Goal: Navigation & Orientation: Find specific page/section

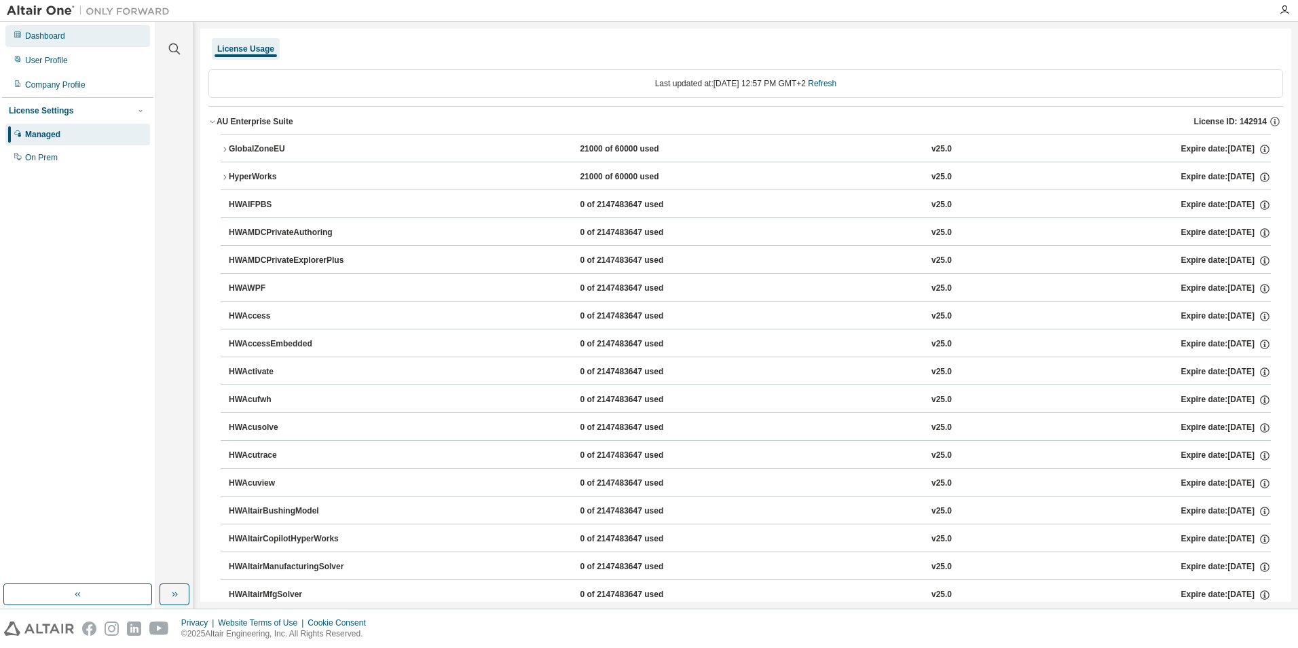
click at [69, 34] on div "Dashboard" at bounding box center [77, 36] width 145 height 22
